Goal: Use online tool/utility: Utilize a website feature to perform a specific function

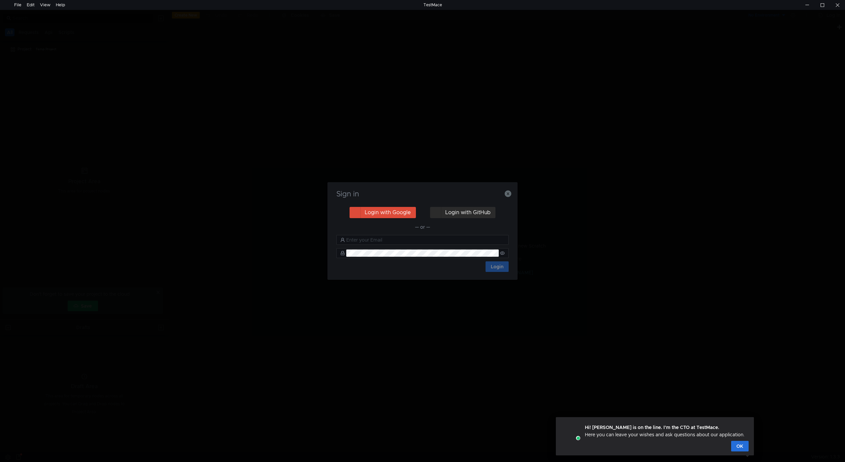
click at [456, 211] on button "Login with GitHub" at bounding box center [462, 212] width 65 height 11
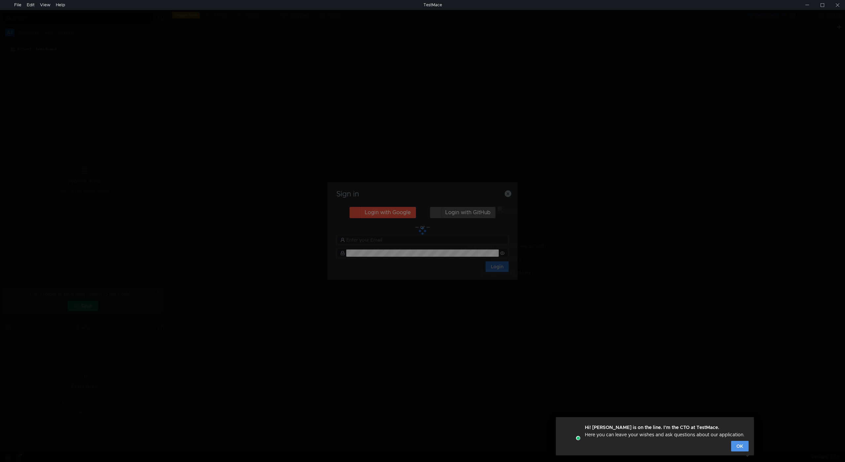
click at [748, 448] on button "OK" at bounding box center [740, 446] width 18 height 11
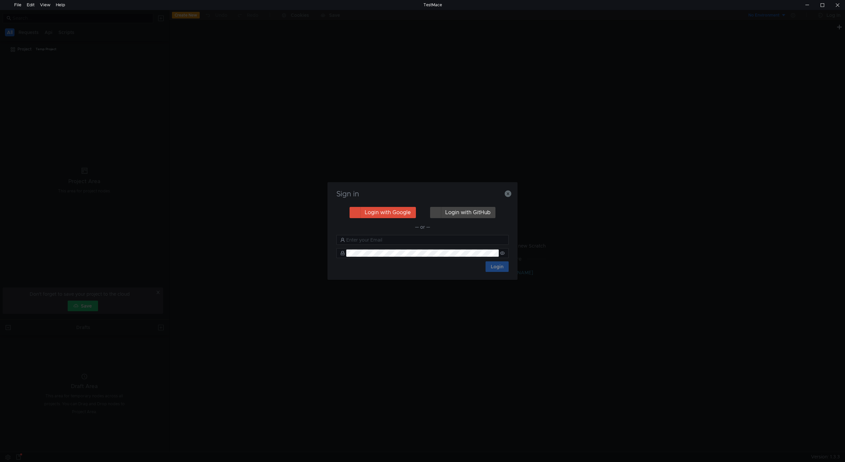
click at [465, 204] on div "Sign in" at bounding box center [423, 198] width 174 height 16
click at [467, 212] on button "Login with GitHub" at bounding box center [462, 212] width 65 height 11
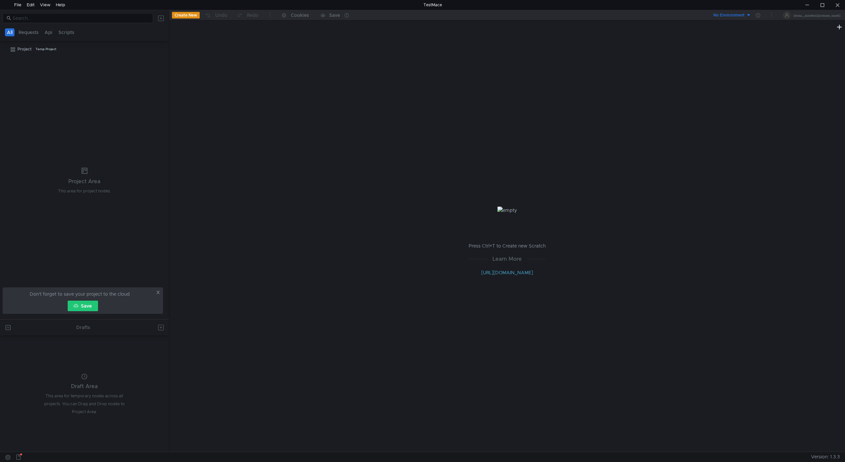
drag, startPoint x: 216, startPoint y: 53, endPoint x: 227, endPoint y: 12, distance: 43.1
click at [218, 53] on div "Press Ctrl+T to Create new Scratch Learn More [URL][DOMAIN_NAME]" at bounding box center [507, 241] width 676 height 421
click at [44, 51] on div "Temp Project" at bounding box center [46, 49] width 21 height 10
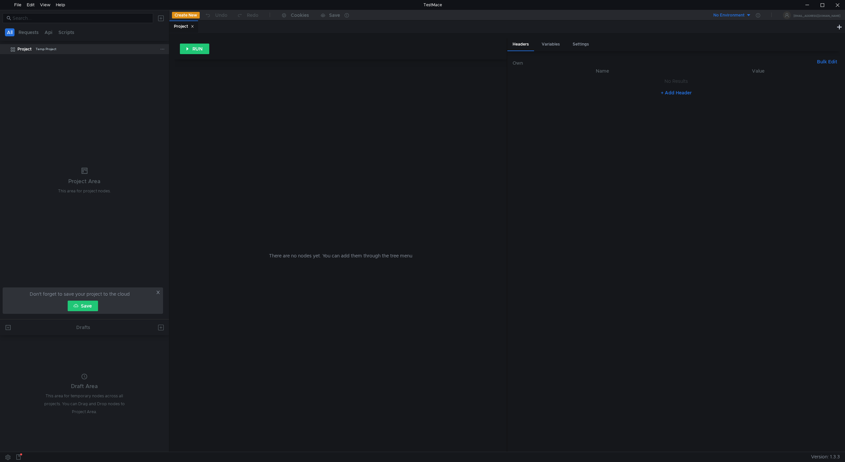
click at [44, 51] on div "Temp Project" at bounding box center [46, 49] width 21 height 10
click at [187, 29] on div "Project" at bounding box center [184, 26] width 20 height 7
click at [194, 26] on icon at bounding box center [192, 26] width 3 height 3
click at [184, 18] on button "Create New" at bounding box center [186, 15] width 28 height 7
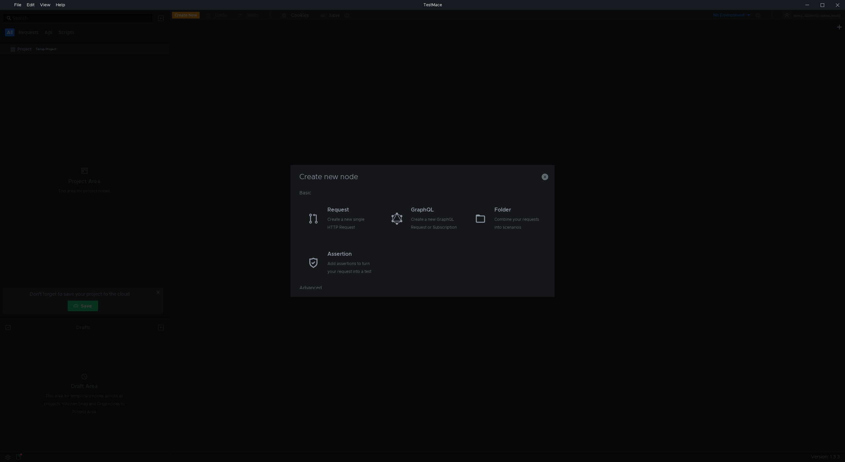
click at [301, 156] on div "Create new node Basic Request Create a new single HTTP Request GraphQL Create a…" at bounding box center [422, 231] width 845 height 462
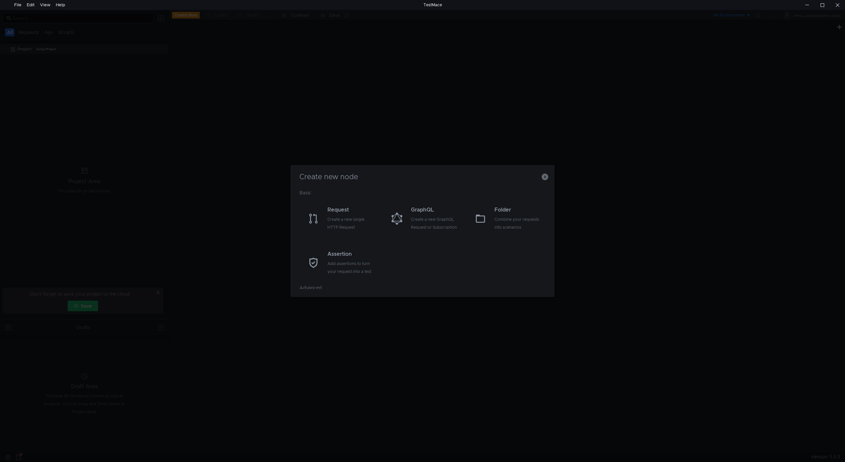
click at [86, 92] on div "Create new node Basic Request Create a new single HTTP Request GraphQL Create a…" at bounding box center [422, 231] width 845 height 462
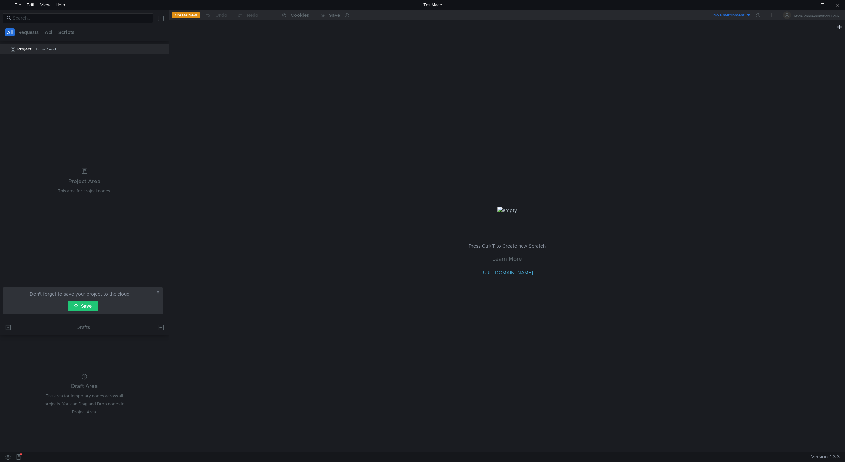
drag, startPoint x: 53, startPoint y: 53, endPoint x: 33, endPoint y: 51, distance: 20.6
click at [33, 51] on div "Project Temp Project" at bounding box center [89, 49] width 143 height 10
click at [25, 52] on div "Project" at bounding box center [25, 49] width 14 height 10
click at [87, 309] on button "Save" at bounding box center [83, 306] width 30 height 11
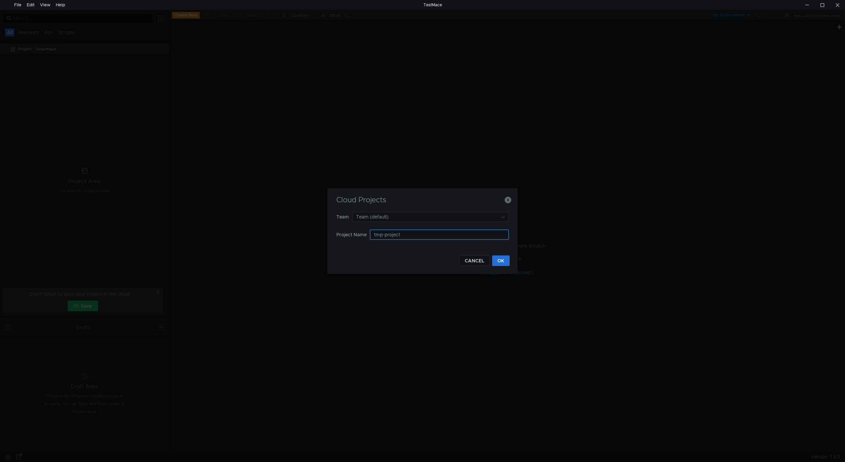
click at [411, 235] on input "tmp-project" at bounding box center [439, 235] width 139 height 10
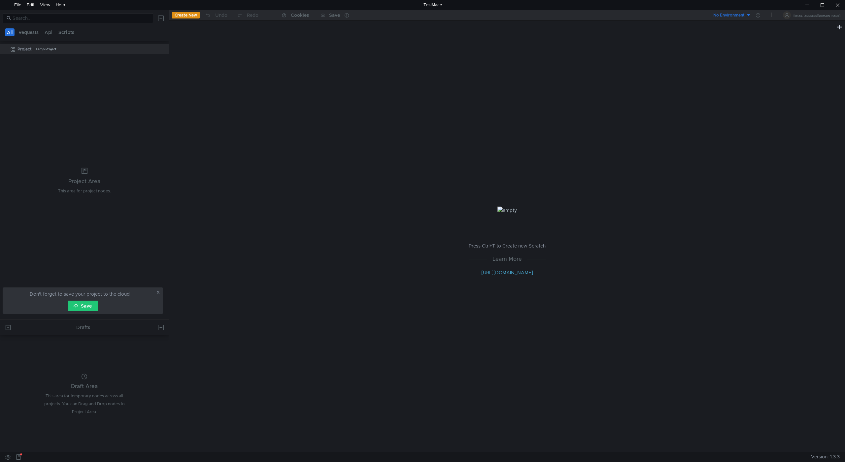
click at [57, 78] on tree-viewport "Project Temp Project" at bounding box center [84, 182] width 169 height 276
click at [21, 35] on button "Requests" at bounding box center [29, 32] width 24 height 8
click at [5, 34] on button "All" at bounding box center [10, 32] width 10 height 8
click at [70, 67] on tree-viewport "Project Temp Project" at bounding box center [84, 182] width 169 height 276
click at [745, 15] on div "No Environment" at bounding box center [729, 15] width 31 height 6
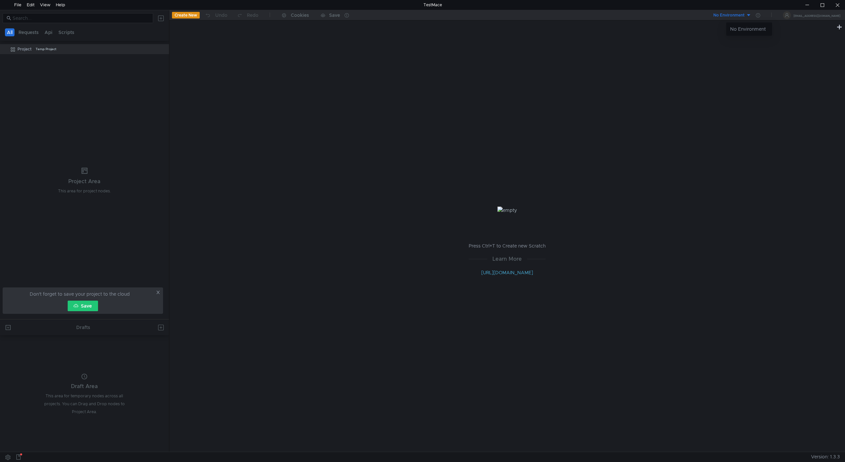
click at [752, 17] on div at bounding box center [422, 231] width 845 height 462
click at [745, 16] on div "No Environment" at bounding box center [729, 15] width 31 height 6
click at [763, 16] on body "File Edit View Help TestMace All Requests Api Scripts Project Temp Project Proj…" at bounding box center [422, 231] width 845 height 462
click at [773, 16] on div at bounding box center [422, 231] width 845 height 462
click at [752, 16] on button "No Environment" at bounding box center [729, 15] width 46 height 11
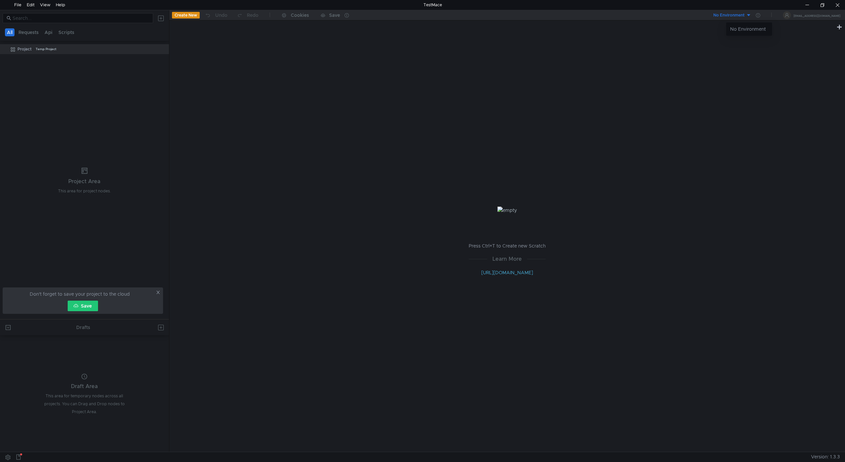
click at [24, 50] on div at bounding box center [422, 231] width 845 height 462
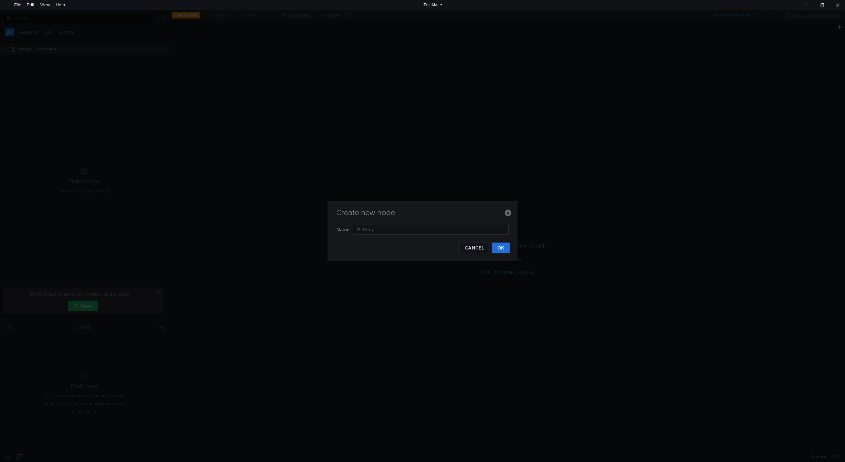
type input "VI Portal"
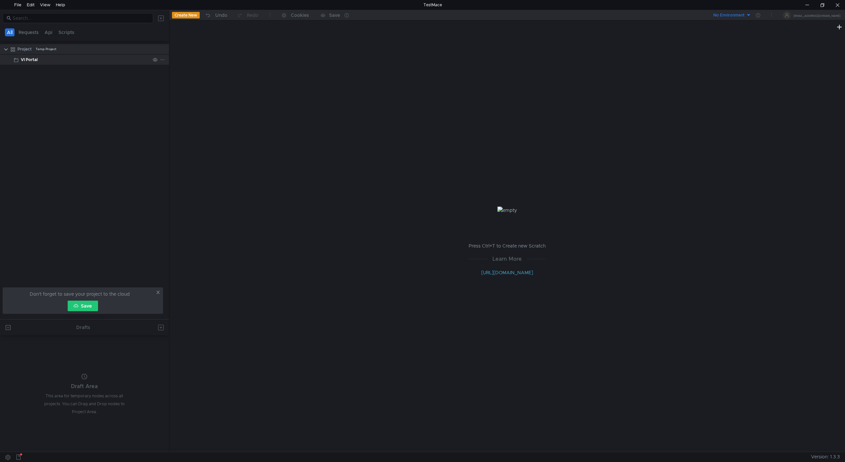
click at [39, 63] on div "VI Portal" at bounding box center [85, 60] width 129 height 10
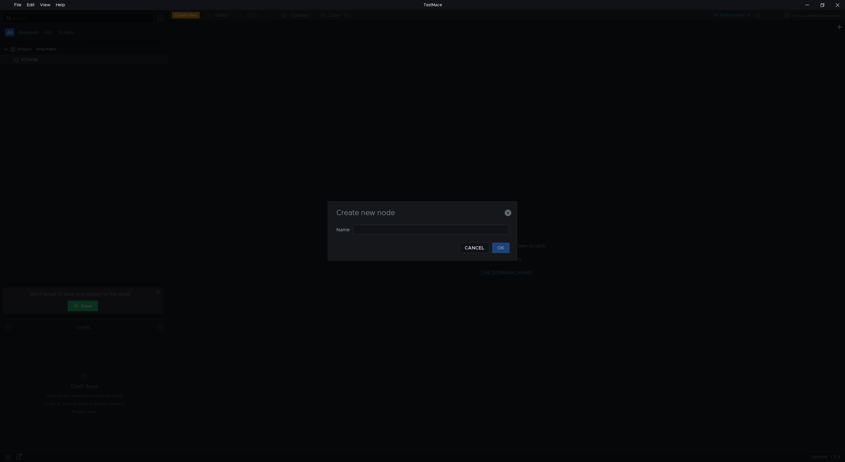
type input "U"
type input "Auth"
click at [506, 248] on button "OK" at bounding box center [501, 248] width 18 height 11
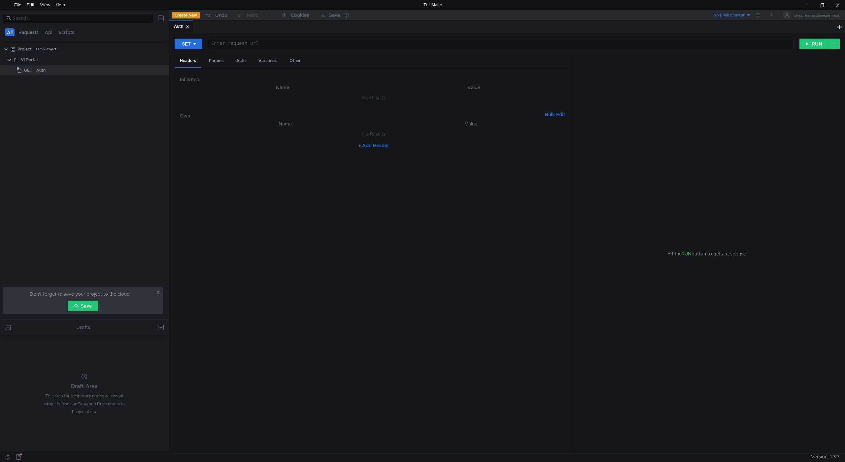
click at [59, 88] on tree-viewport "Project Temp Project VI Portal GET Auth" at bounding box center [84, 182] width 169 height 276
click at [48, 72] on div "Auth" at bounding box center [93, 70] width 114 height 10
click at [817, 46] on button "RUN" at bounding box center [814, 44] width 29 height 11
click at [837, 0] on div at bounding box center [837, 5] width 15 height 10
